Goal: Task Accomplishment & Management: Manage account settings

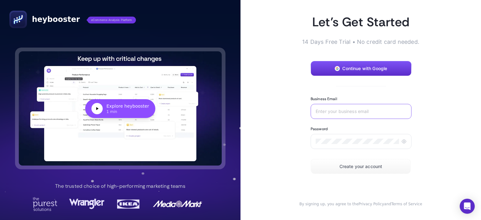
click at [338, 109] on input "Business Email" at bounding box center [360, 111] width 91 height 5
click at [344, 110] on input "Business Email" at bounding box center [360, 111] width 91 height 5
click at [366, 44] on p "14 Days Free Trial • No credit card needed." at bounding box center [360, 42] width 140 height 8
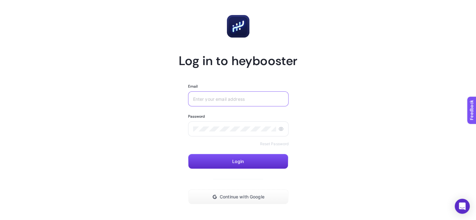
click at [240, 98] on input "Email" at bounding box center [238, 98] width 91 height 5
click at [243, 102] on div at bounding box center [238, 98] width 101 height 15
type input "[EMAIL_ADDRESS][DOMAIN_NAME]"
click at [238, 125] on div at bounding box center [238, 128] width 101 height 15
click at [236, 163] on span "Login" at bounding box center [238, 161] width 12 height 5
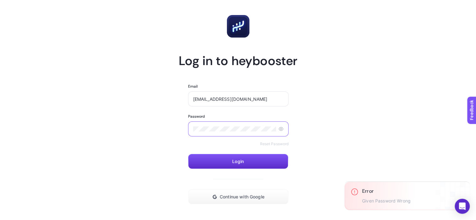
click at [139, 126] on article "Log in to heybooster Email [EMAIL_ADDRESS][DOMAIN_NAME] Password Reset Password…" at bounding box center [238, 128] width 436 height 240
click at [257, 157] on button "Login" at bounding box center [238, 161] width 100 height 15
click at [266, 141] on div "Password Reset Password" at bounding box center [238, 130] width 101 height 33
click at [270, 145] on link "Reset Password" at bounding box center [274, 143] width 29 height 5
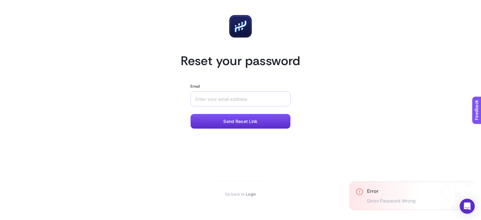
click at [254, 95] on div at bounding box center [240, 98] width 100 height 15
click at [254, 101] on input "Email" at bounding box center [240, 98] width 90 height 5
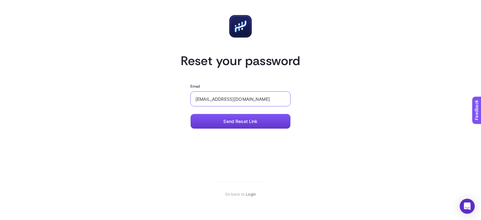
type input "[EMAIL_ADDRESS][DOMAIN_NAME]"
click at [247, 125] on button "Send Reset Link" at bounding box center [240, 121] width 100 height 15
